Goal: Transaction & Acquisition: Obtain resource

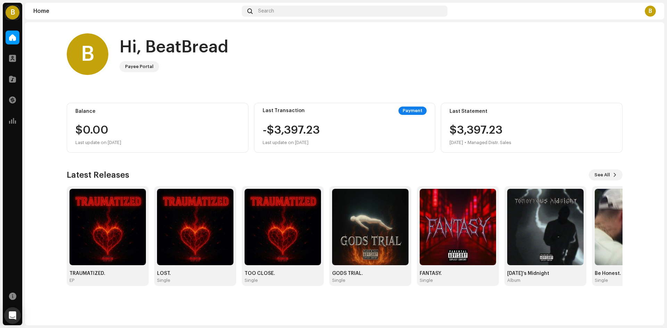
click at [414, 111] on div "Payment" at bounding box center [412, 111] width 28 height 8
click at [293, 125] on div "-$3,397.23 Last update on [DATE]" at bounding box center [291, 136] width 57 height 22
click at [469, 127] on div "$3,397.[DATE] • Managed Distr. Sales" at bounding box center [481, 136] width 62 height 22
click at [8, 96] on div at bounding box center [13, 100] width 14 height 14
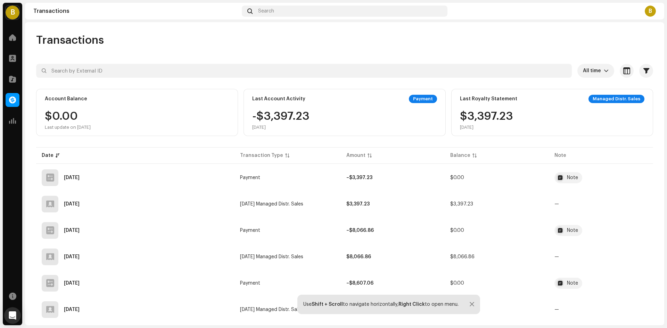
click at [485, 118] on div "$3,397.[DATE]" at bounding box center [486, 120] width 53 height 19
click at [423, 98] on div "Payment" at bounding box center [423, 99] width 28 height 8
click at [291, 114] on div "Last Account Activity Payment -$3,397.23 [DATE]" at bounding box center [345, 112] width 202 height 47
click at [283, 99] on div "Last Account Activity" at bounding box center [278, 99] width 53 height 6
click at [265, 121] on div "-$3,397.23 [DATE]" at bounding box center [280, 120] width 57 height 19
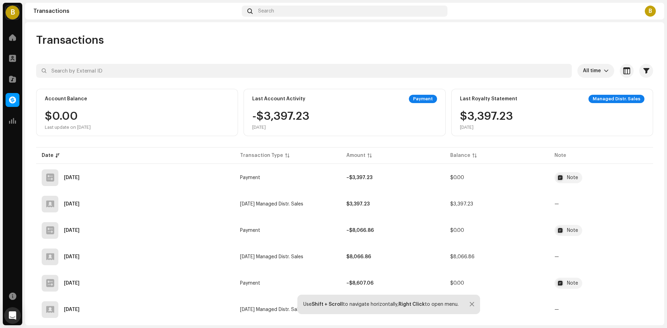
click at [257, 127] on div "[DATE]" at bounding box center [280, 128] width 57 height 6
click at [13, 40] on span at bounding box center [12, 38] width 7 height 6
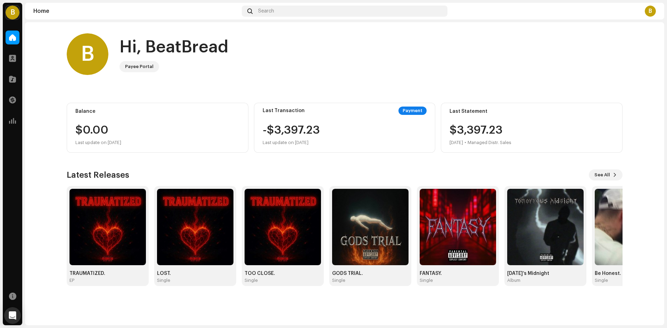
click at [412, 109] on div "Payment" at bounding box center [412, 111] width 28 height 8
click at [303, 129] on div "-$3,397.23 Last update on [DATE]" at bounding box center [291, 136] width 57 height 22
click at [283, 109] on div "Last Transaction" at bounding box center [284, 111] width 42 height 6
click at [476, 110] on div "Last Statement" at bounding box center [532, 112] width 164 height 6
click at [478, 126] on div "$3,397.[DATE] • Managed Distr. Sales" at bounding box center [481, 136] width 62 height 22
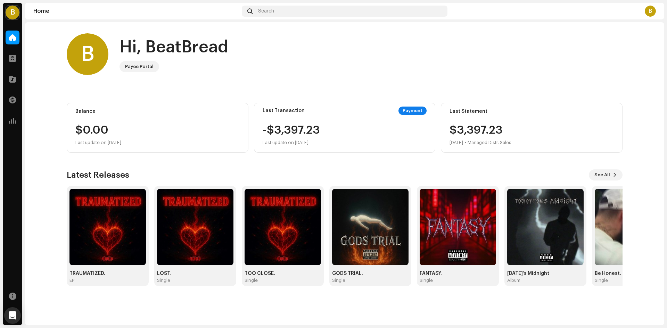
click at [648, 12] on div "B" at bounding box center [650, 11] width 11 height 11
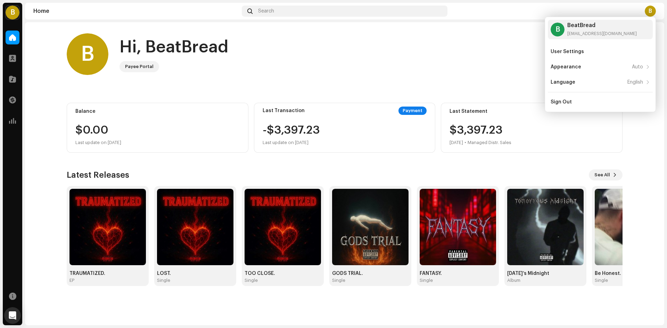
click at [456, 57] on div "B Hi, BeatBread Payee Portal" at bounding box center [345, 54] width 556 height 42
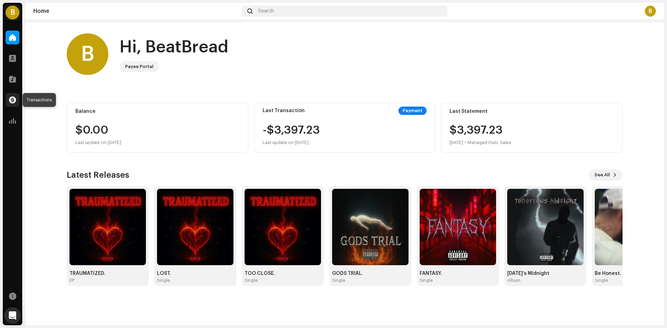
click at [11, 101] on span at bounding box center [12, 100] width 7 height 6
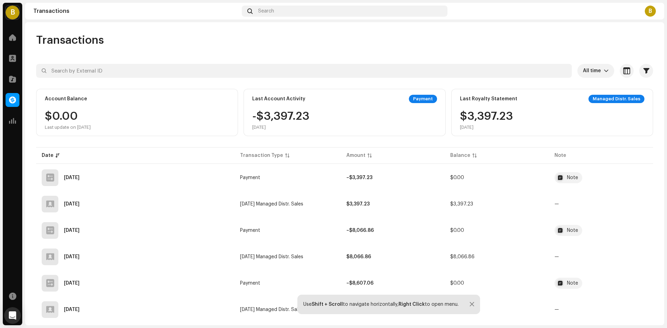
click at [296, 119] on div "-$3,397.23 [DATE]" at bounding box center [280, 120] width 57 height 19
click at [274, 97] on div "Last Account Activity" at bounding box center [278, 99] width 53 height 6
click at [421, 99] on div "Payment" at bounding box center [423, 99] width 28 height 8
drag, startPoint x: 508, startPoint y: 103, endPoint x: 504, endPoint y: 102, distance: 4.2
click at [508, 103] on div "Last Royalty Statement Managed Distr. Sales" at bounding box center [552, 99] width 184 height 8
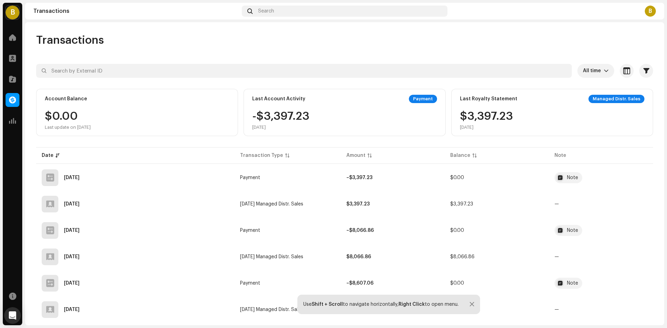
click at [488, 116] on div "$3,397.[DATE]" at bounding box center [486, 120] width 53 height 19
drag, startPoint x: 469, startPoint y: 127, endPoint x: 517, endPoint y: 117, distance: 49.6
click at [468, 127] on div "[DATE]" at bounding box center [486, 128] width 53 height 6
click at [603, 100] on div "Managed Distr. Sales" at bounding box center [616, 99] width 56 height 8
click at [644, 72] on span "button" at bounding box center [646, 71] width 6 height 6
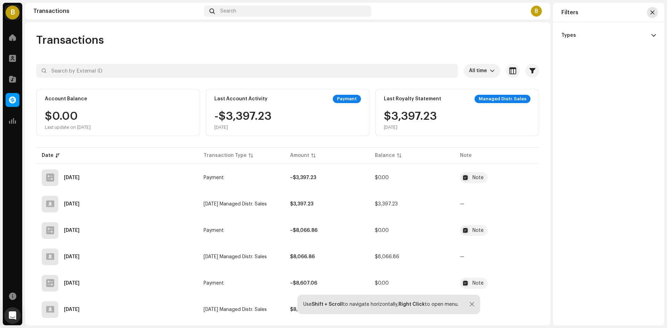
click at [652, 14] on span "button" at bounding box center [652, 13] width 4 height 6
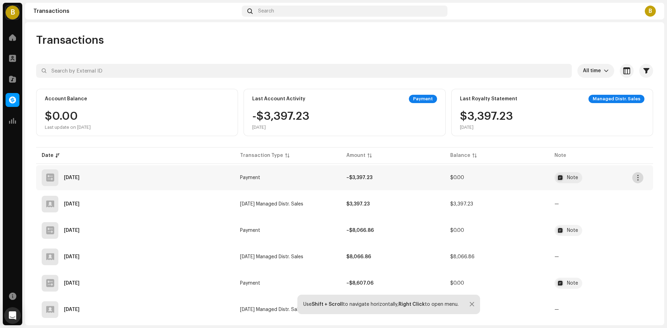
click at [639, 178] on span "button" at bounding box center [637, 178] width 5 height 6
click at [588, 192] on span "View Details" at bounding box center [588, 194] width 30 height 6
click at [613, 191] on div "Transaction Details Transaction Type Payment Entry Amount – $3,397.23 Entry Dat…" at bounding box center [333, 164] width 667 height 328
click at [570, 176] on div "Note" at bounding box center [572, 177] width 11 height 5
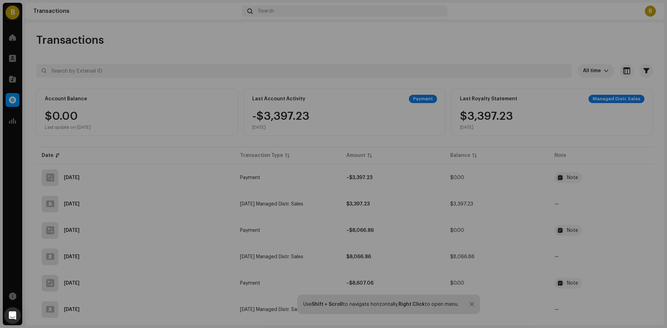
click at [619, 207] on div "Transaction Details Transaction Type Payment Entry Amount – $3,397.23 Entry Dat…" at bounding box center [333, 164] width 667 height 328
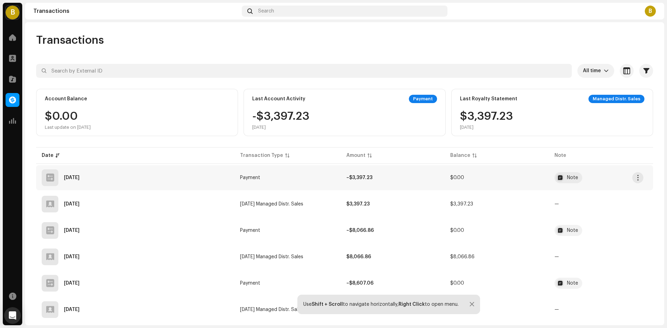
click at [346, 179] on td "–$3,397.23" at bounding box center [393, 177] width 104 height 25
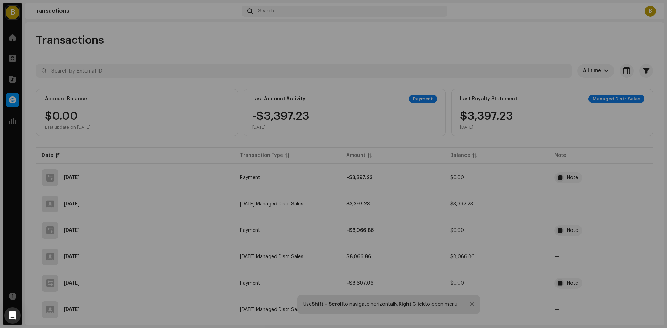
click at [184, 176] on div "Transaction Details Transaction Type Payment Entry Amount – $3,397.23 Entry Dat…" at bounding box center [333, 164] width 667 height 328
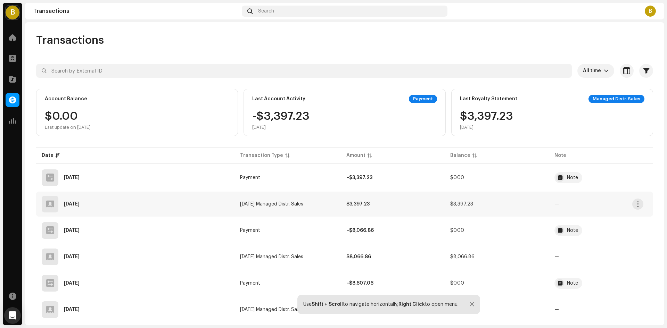
click at [276, 204] on span "[DATE] Managed Distr. Sales" at bounding box center [271, 204] width 63 height 5
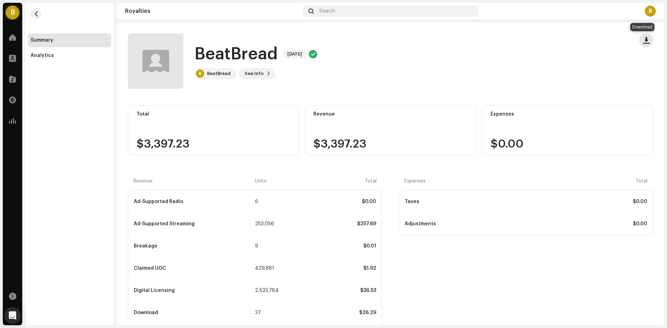
click at [643, 42] on span "button" at bounding box center [646, 41] width 7 height 6
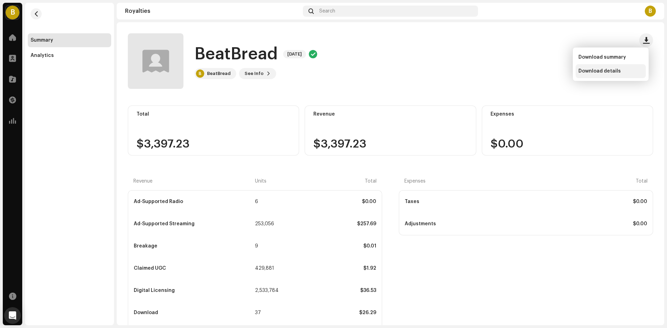
click at [602, 71] on span "Download details" at bounding box center [599, 71] width 42 height 6
